Goal: Task Accomplishment & Management: Use online tool/utility

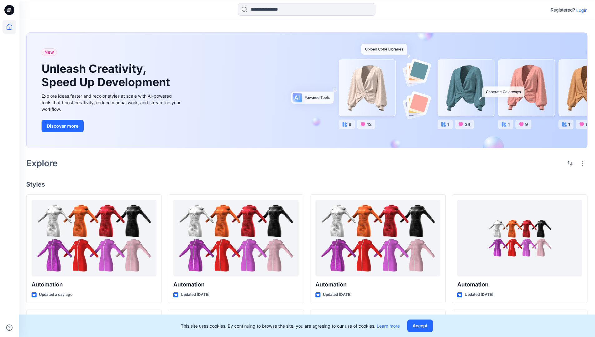
click at [580, 10] on p "Login" at bounding box center [581, 10] width 11 height 7
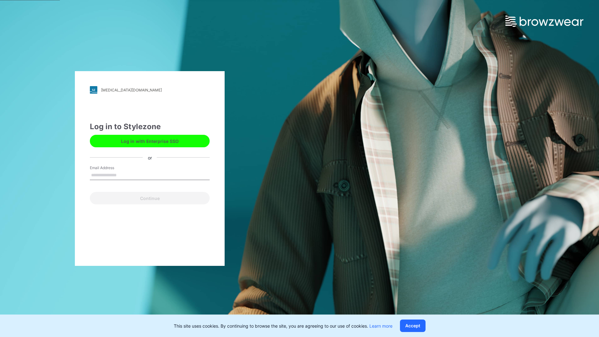
click at [123, 175] on input "Email Address" at bounding box center [150, 175] width 120 height 9
type input "**********"
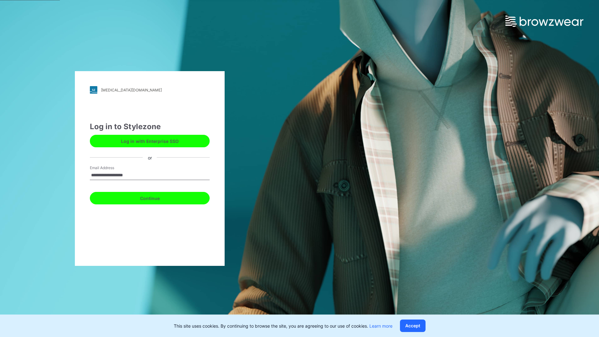
click at [157, 197] on button "Continue" at bounding box center [150, 198] width 120 height 12
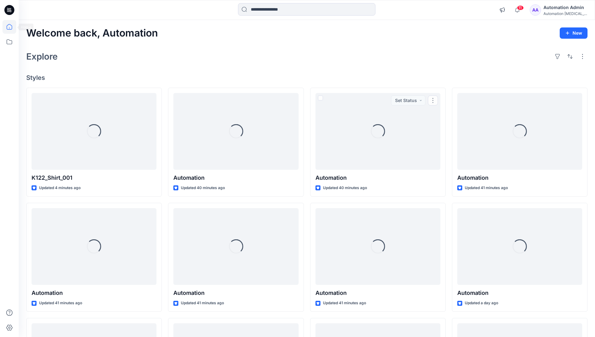
click at [12, 27] on icon at bounding box center [10, 27] width 6 height 6
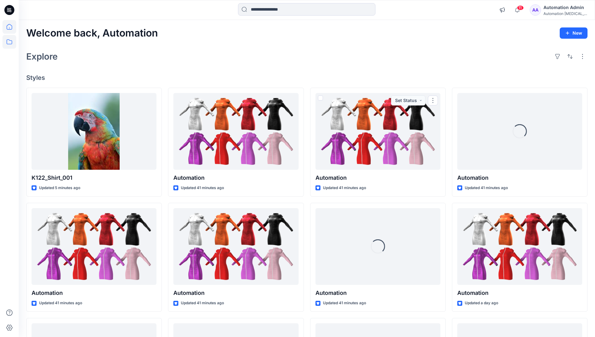
click at [12, 42] on icon at bounding box center [9, 42] width 14 height 14
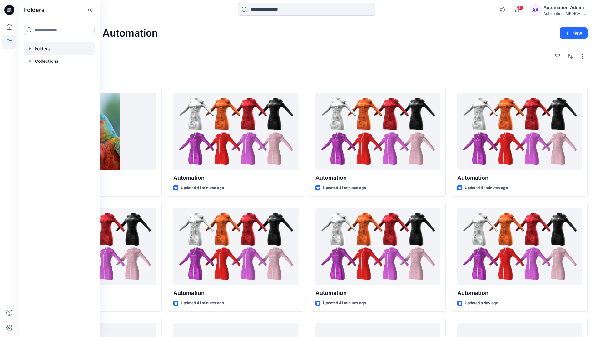
click at [43, 47] on div at bounding box center [59, 48] width 71 height 12
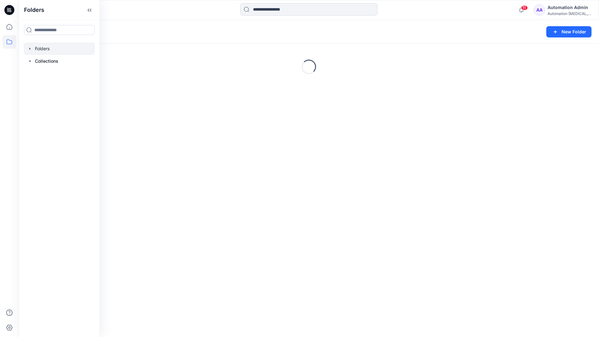
click at [316, 233] on div "Folders New Folder Loading..." at bounding box center [309, 178] width 581 height 317
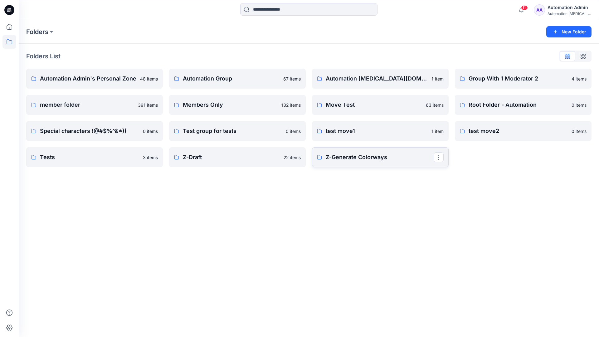
click at [357, 161] on p "Z-Generate Colorways" at bounding box center [380, 157] width 108 height 9
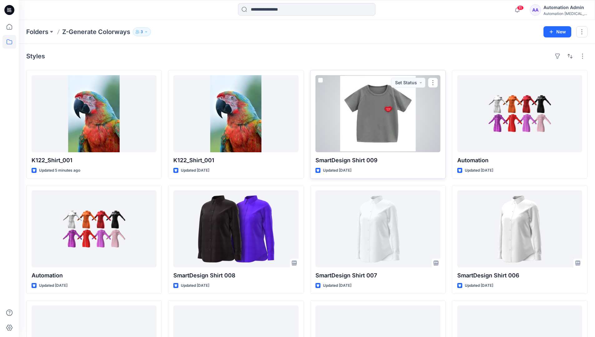
click at [319, 81] on span at bounding box center [320, 80] width 5 height 5
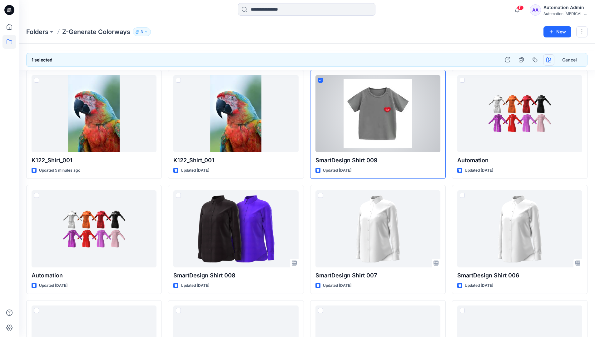
click at [549, 60] on icon "button" at bounding box center [548, 59] width 5 height 5
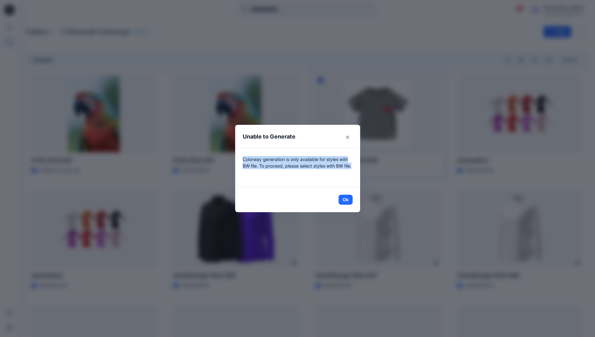
drag, startPoint x: 549, startPoint y: 60, endPoint x: 348, endPoint y: 172, distance: 231.0
click at [348, 172] on p "Colorway generation is only available for styles with BW file. To proceed, plea…" at bounding box center [298, 167] width 110 height 23
click at [350, 200] on button "Ok" at bounding box center [345, 200] width 14 height 10
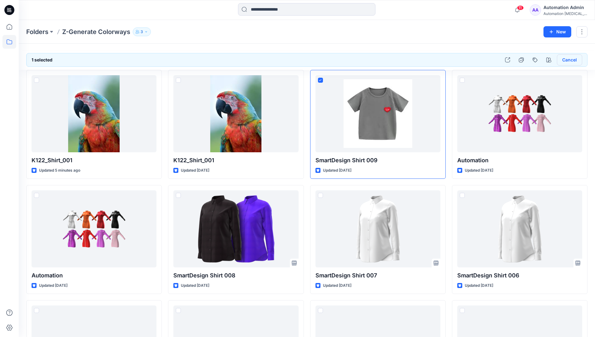
click at [568, 62] on button "Cancel" at bounding box center [569, 59] width 25 height 11
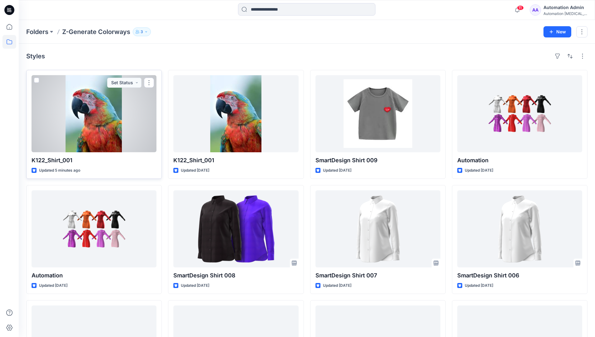
click at [37, 80] on span at bounding box center [36, 80] width 5 height 5
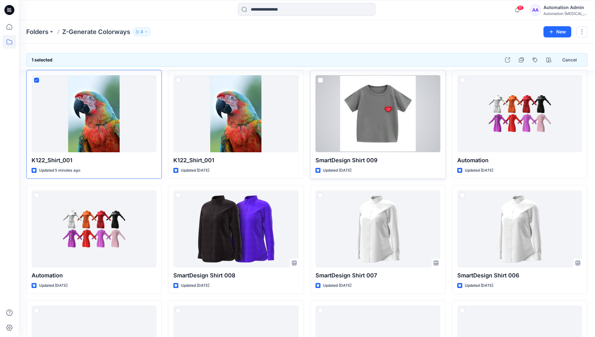
click at [321, 81] on span at bounding box center [320, 80] width 5 height 5
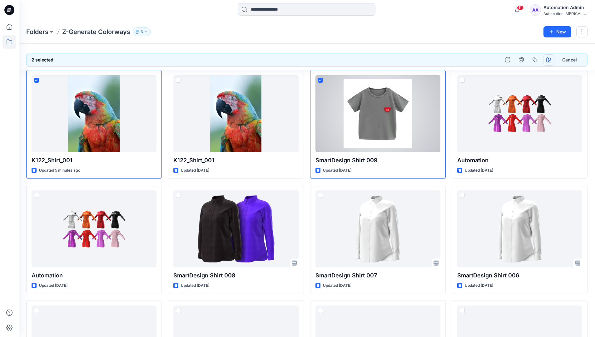
click at [547, 59] on icon "button" at bounding box center [548, 59] width 5 height 5
